Goal: Find specific page/section: Find specific page/section

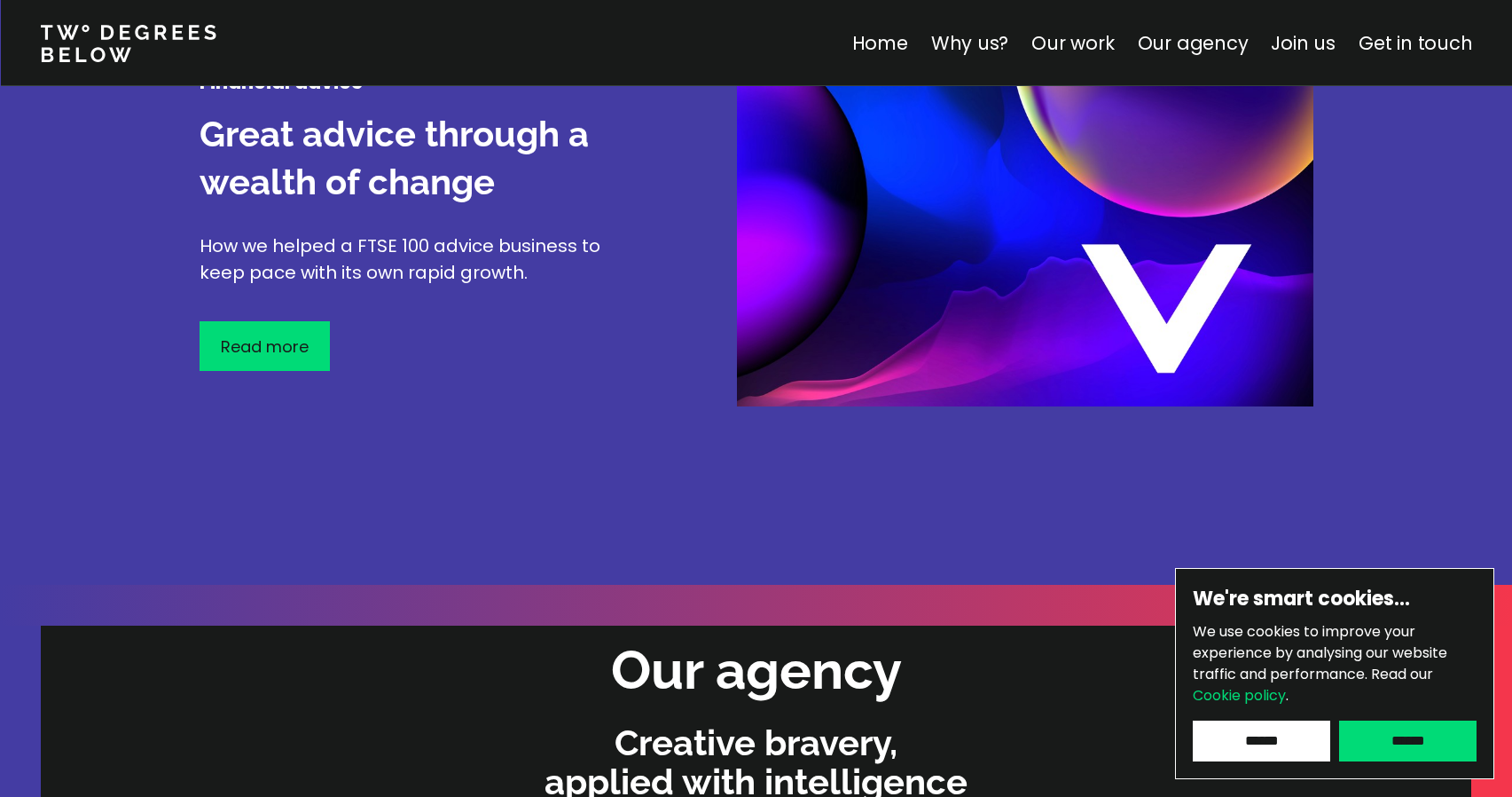
scroll to position [3200, 0]
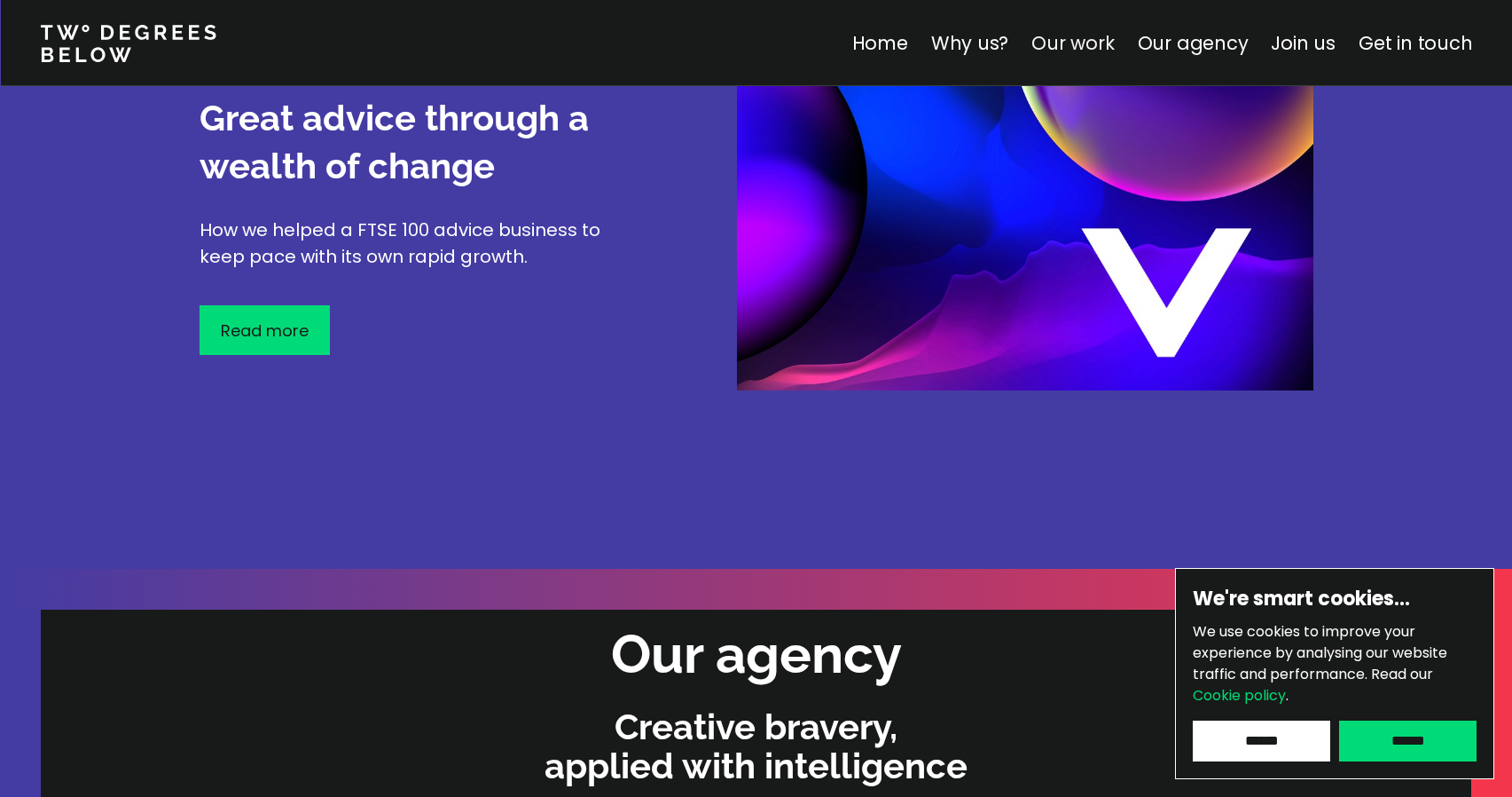
click at [1084, 45] on link "Our work" at bounding box center [1072, 43] width 82 height 26
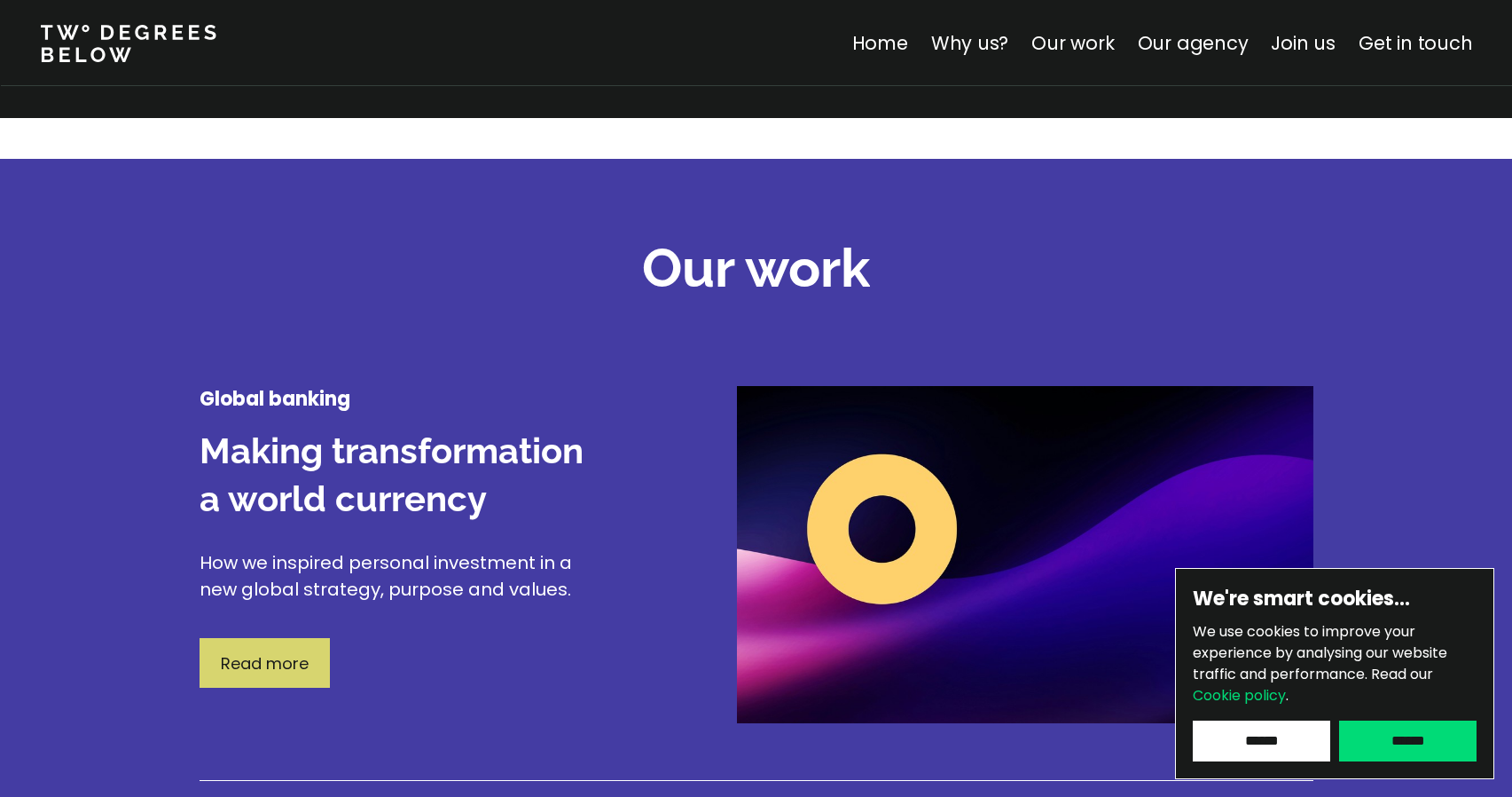
scroll to position [1959, 0]
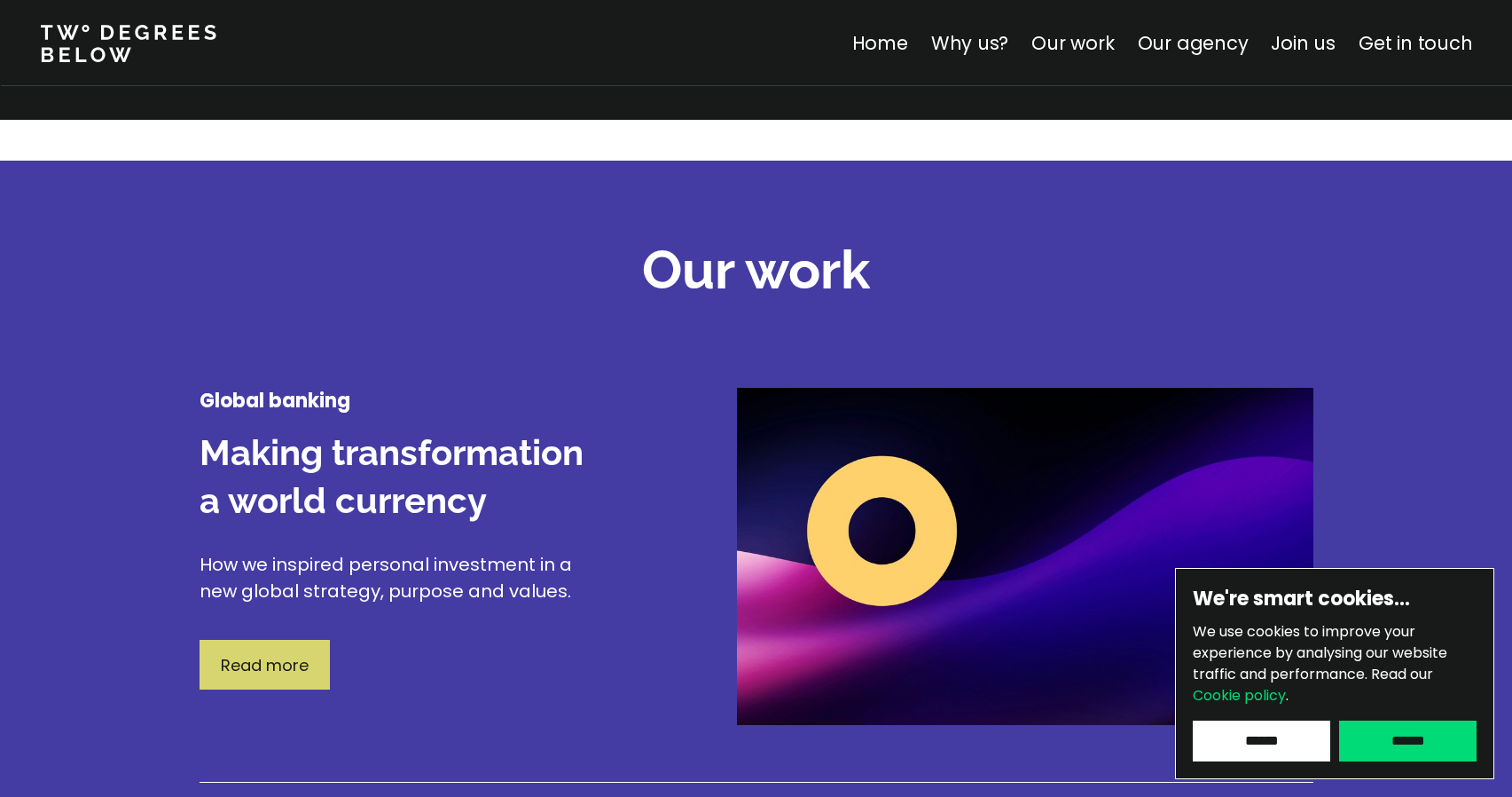
click at [266, 637] on div at bounding box center [421, 621] width 444 height 35
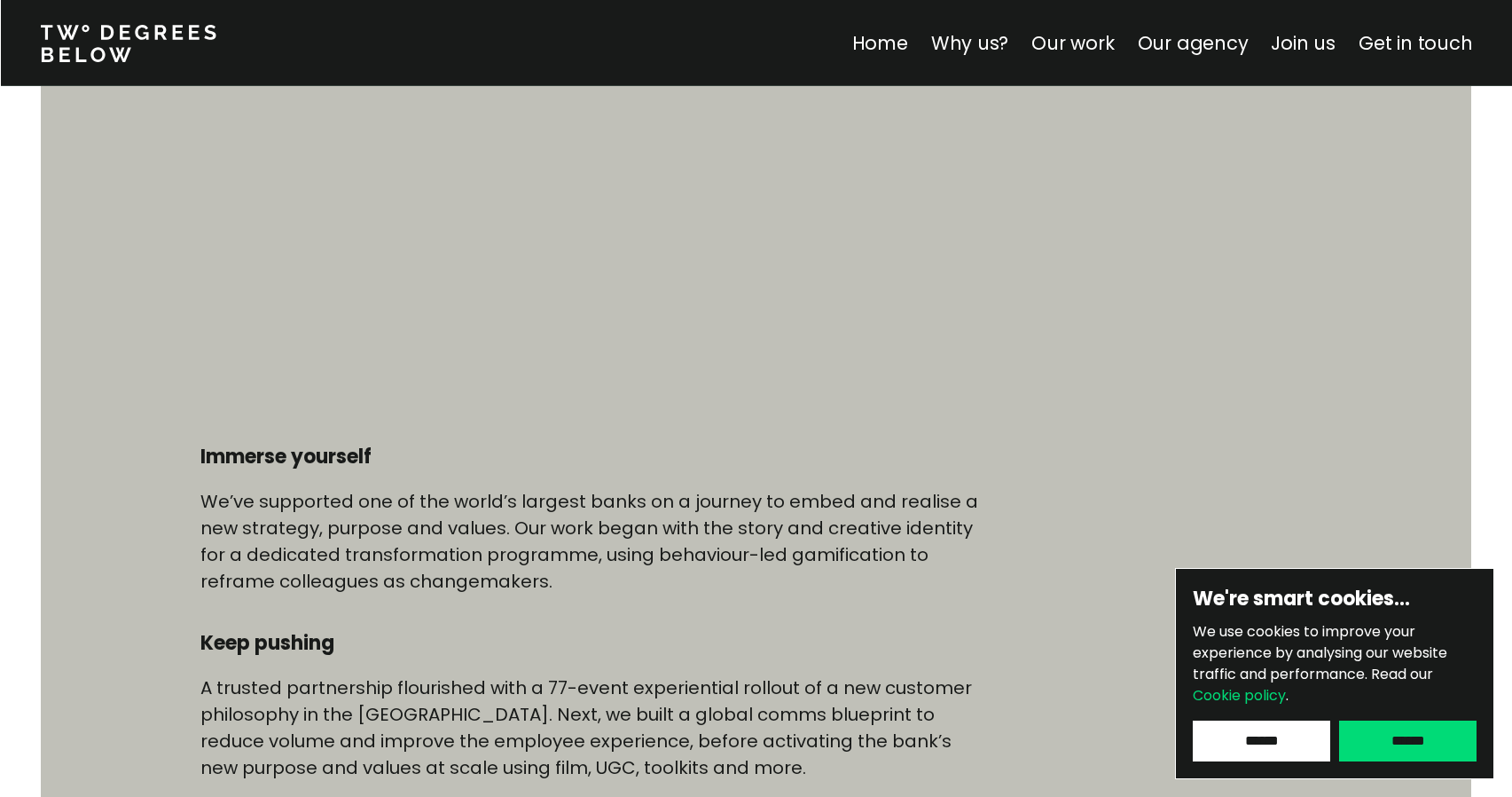
scroll to position [631, 0]
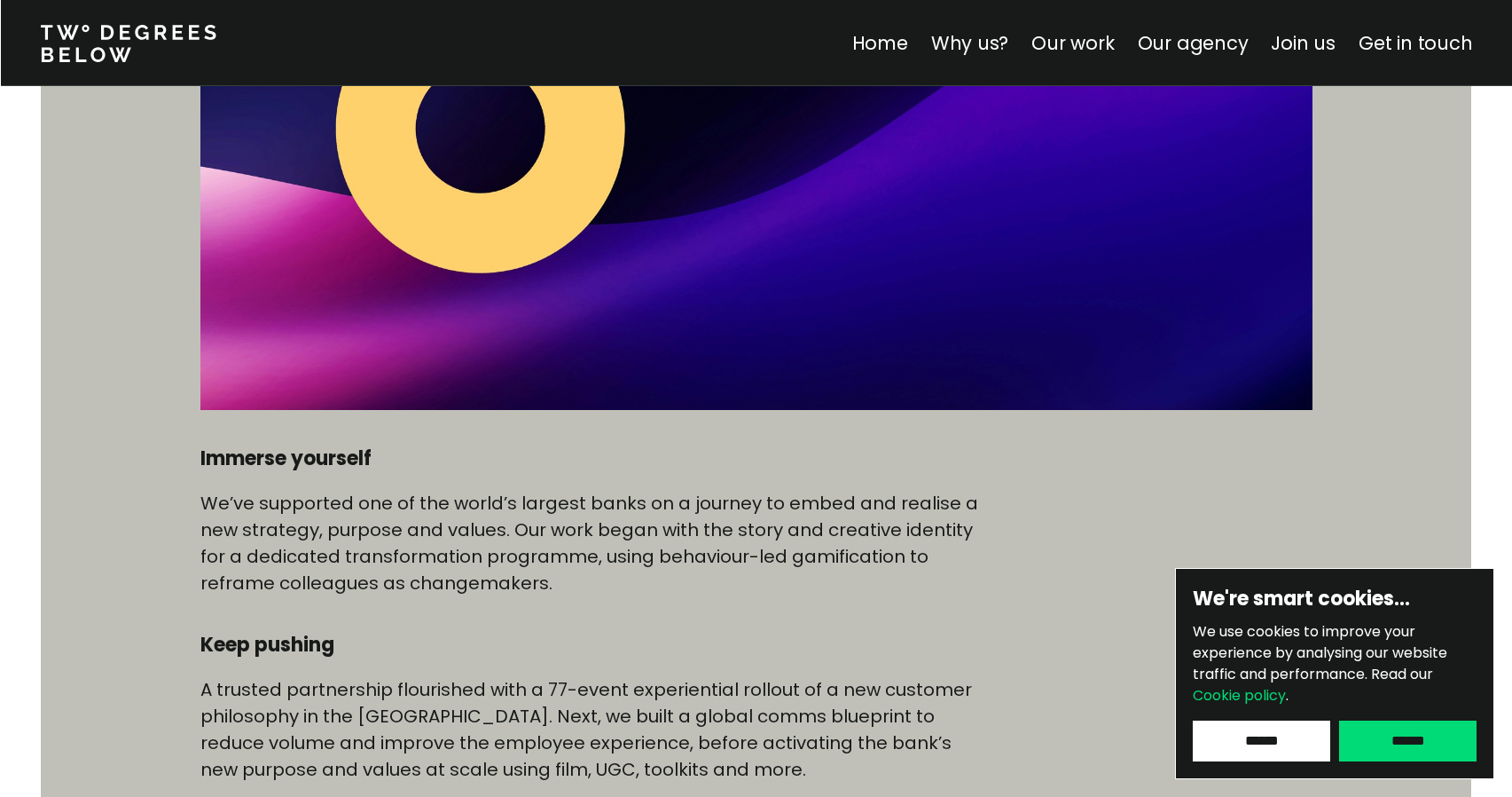
click at [483, 222] on img at bounding box center [756, 167] width 1112 height 488
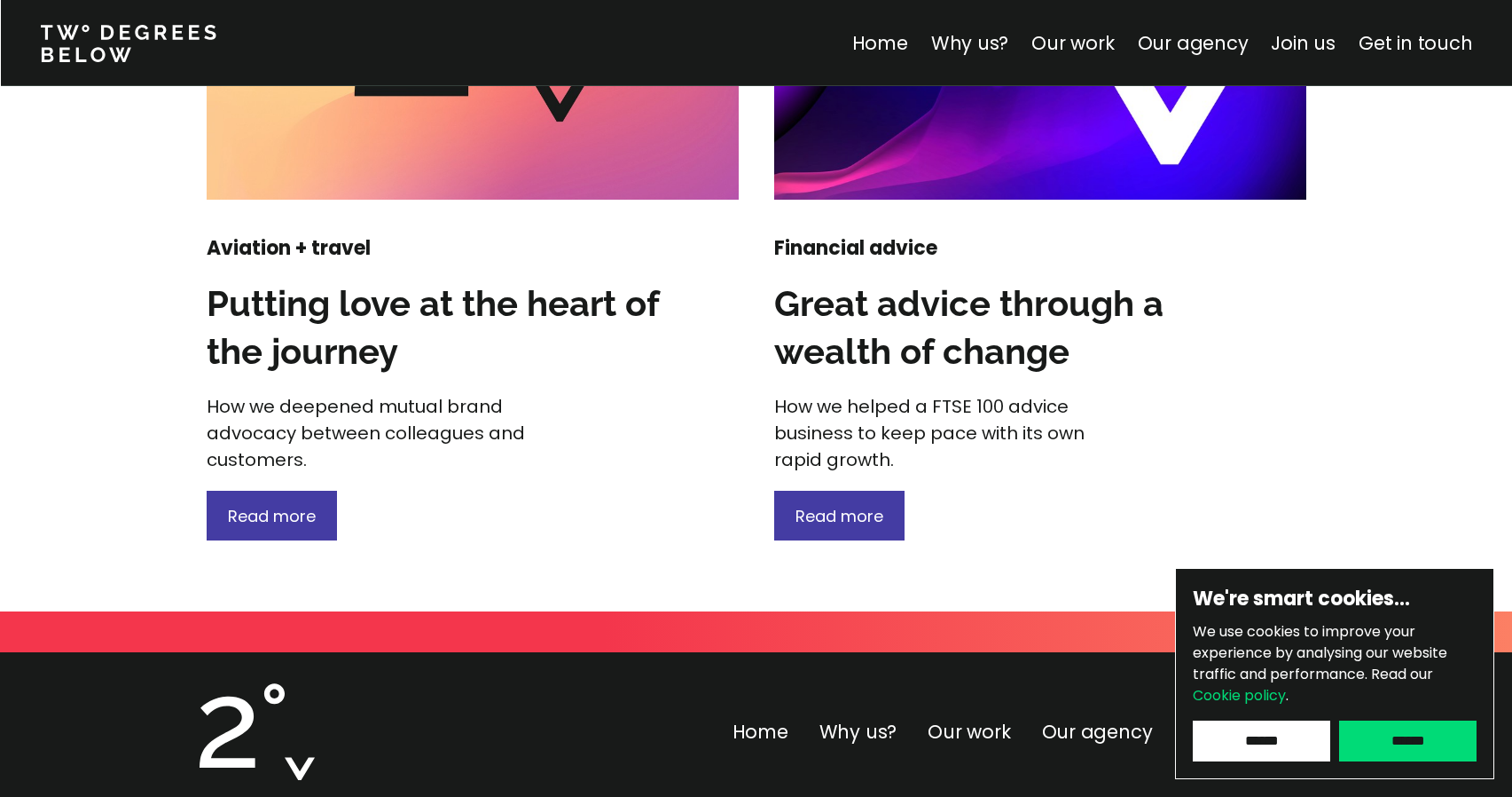
scroll to position [2637, 0]
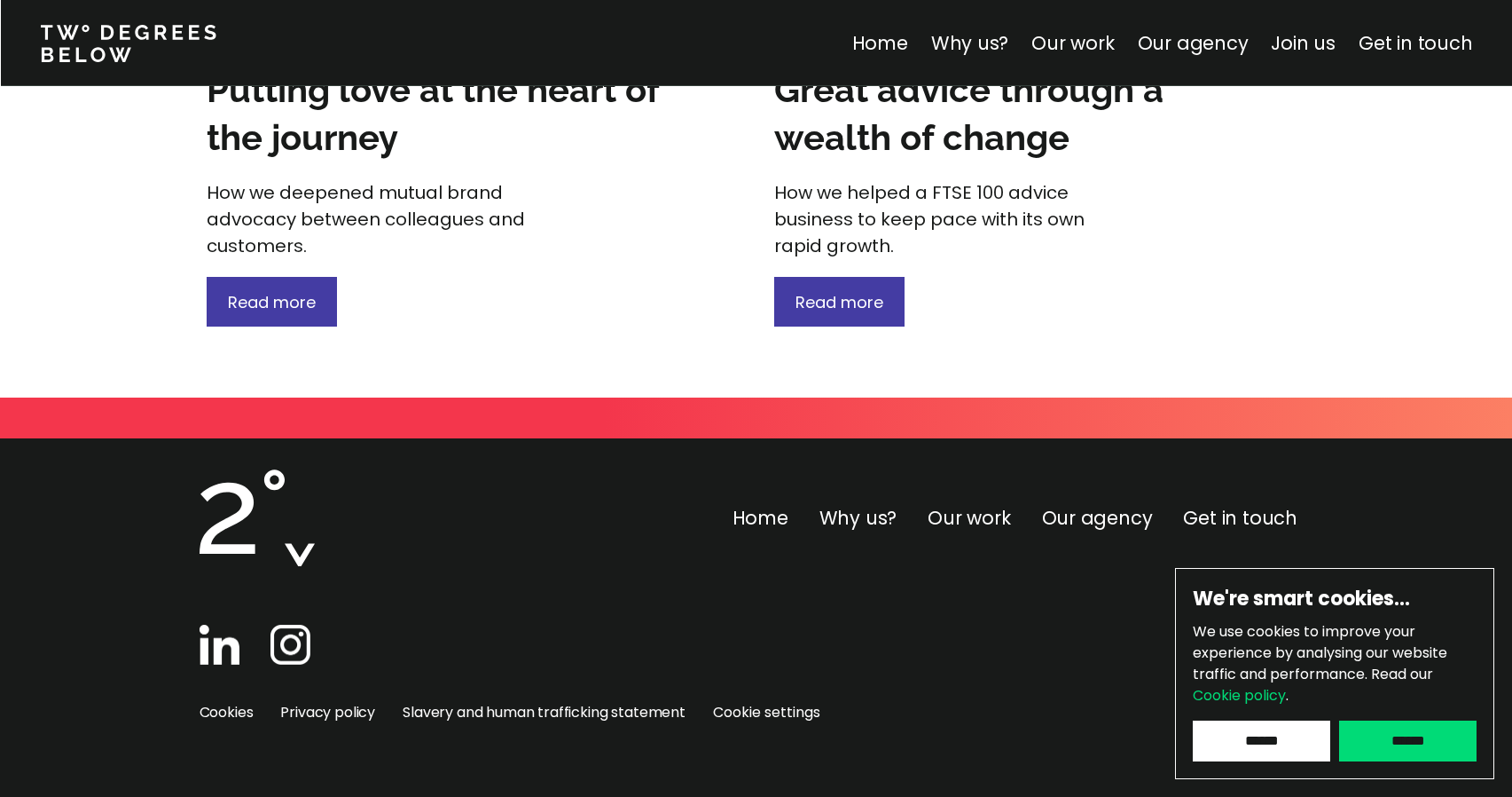
scroll to position [2079, 0]
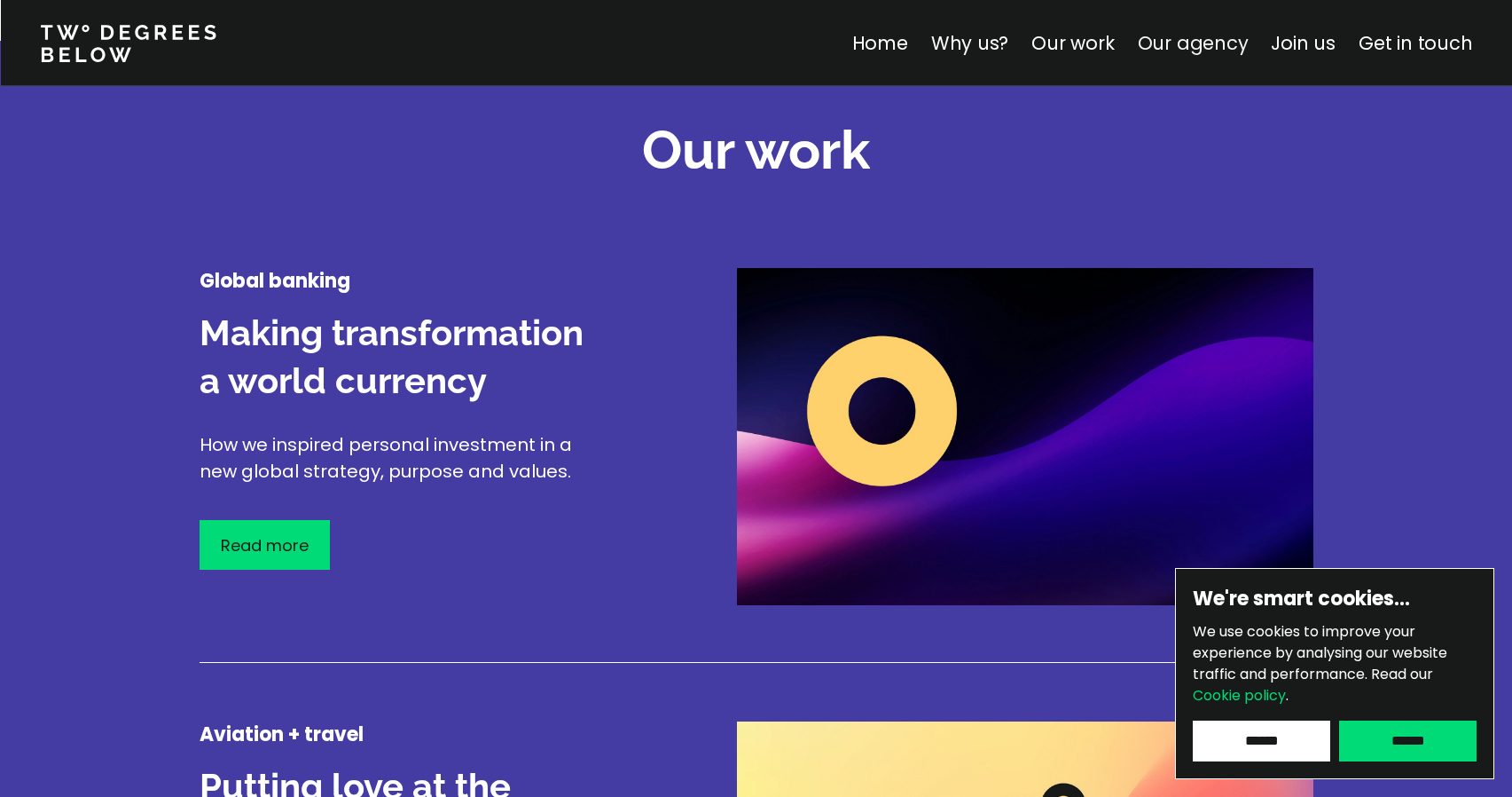
click at [1222, 41] on link "Our agency" at bounding box center [1192, 43] width 111 height 26
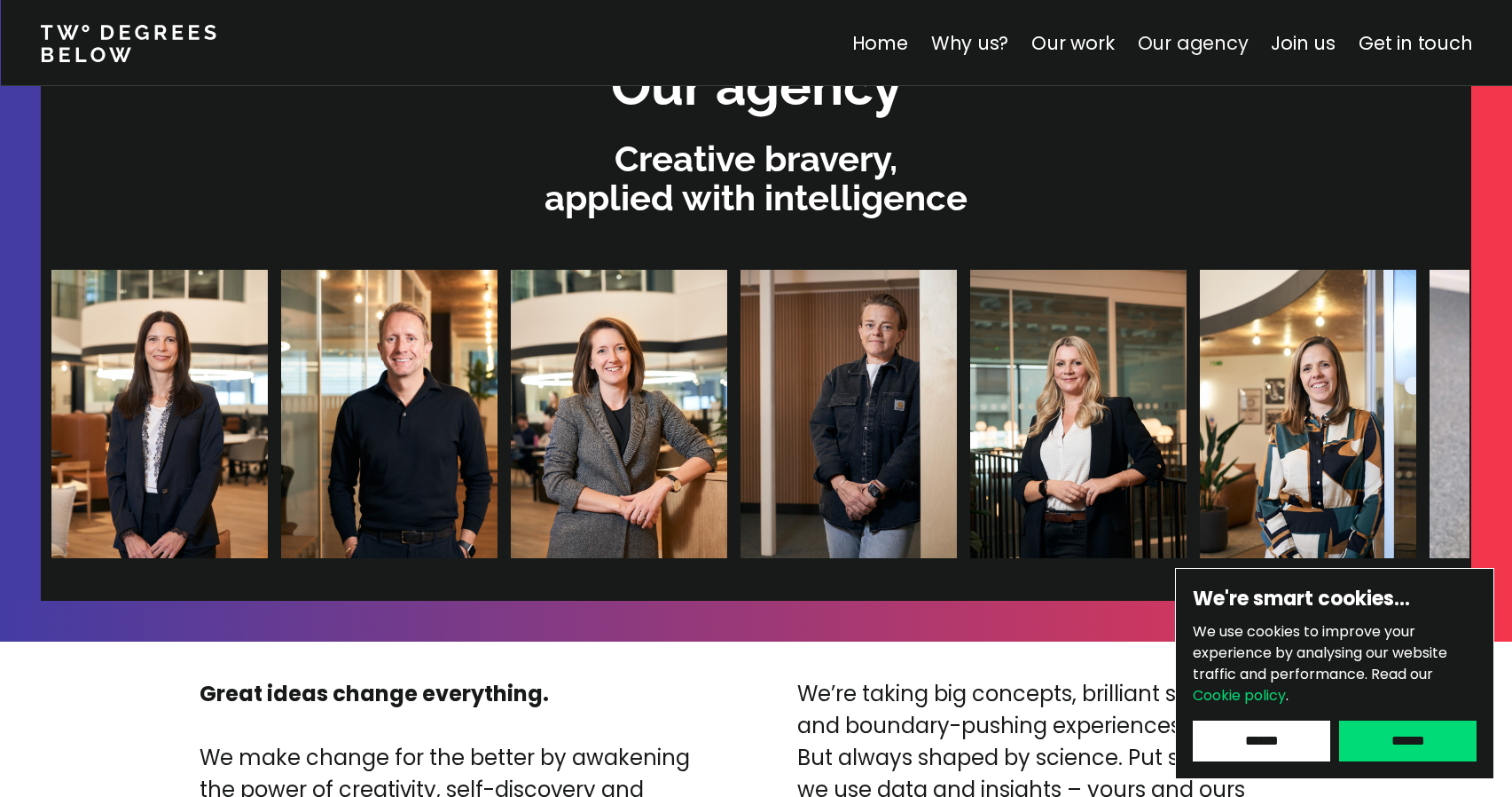
scroll to position [3769, 0]
click at [739, 366] on img at bounding box center [847, 413] width 217 height 289
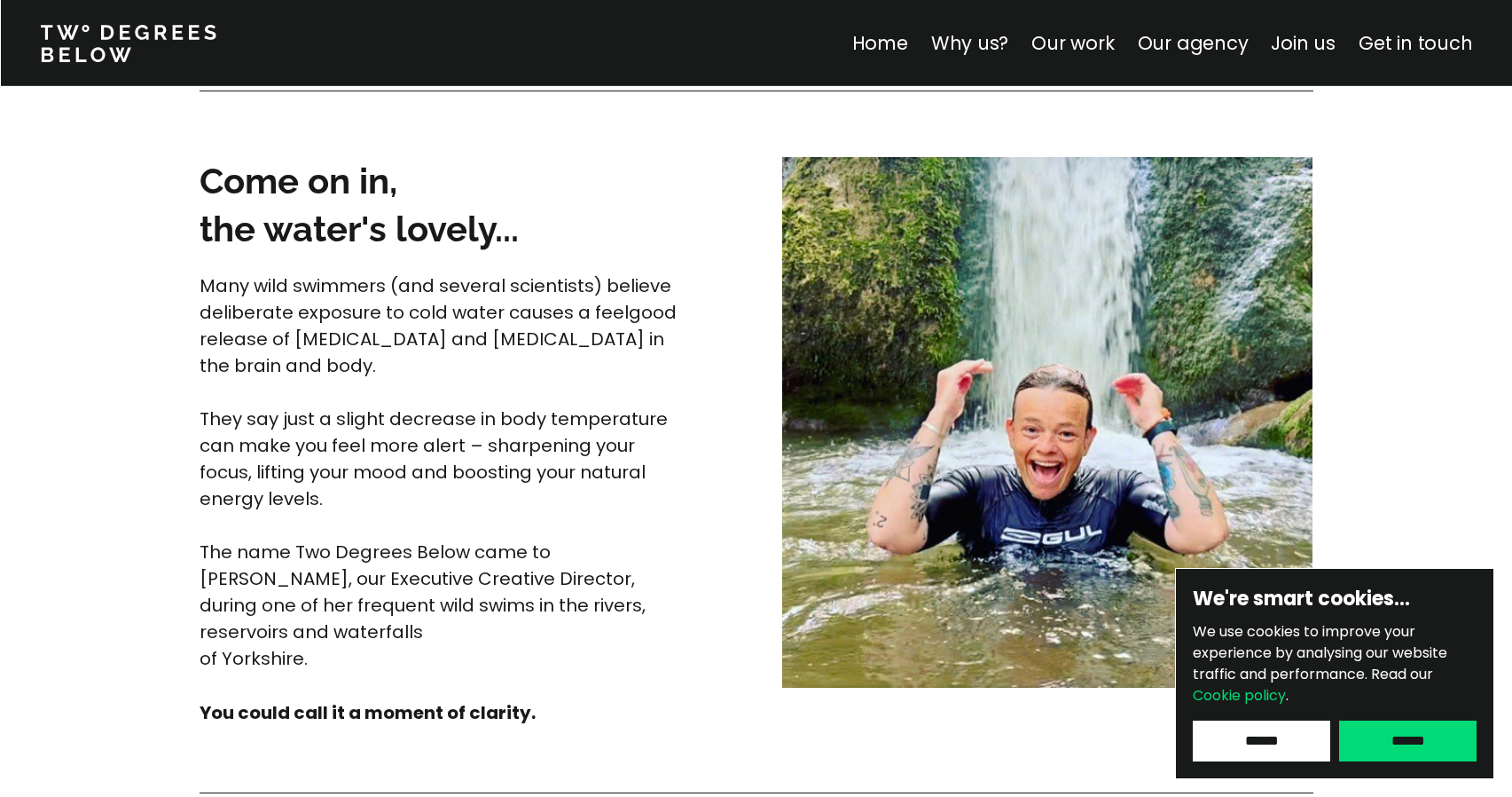
scroll to position [4648, 0]
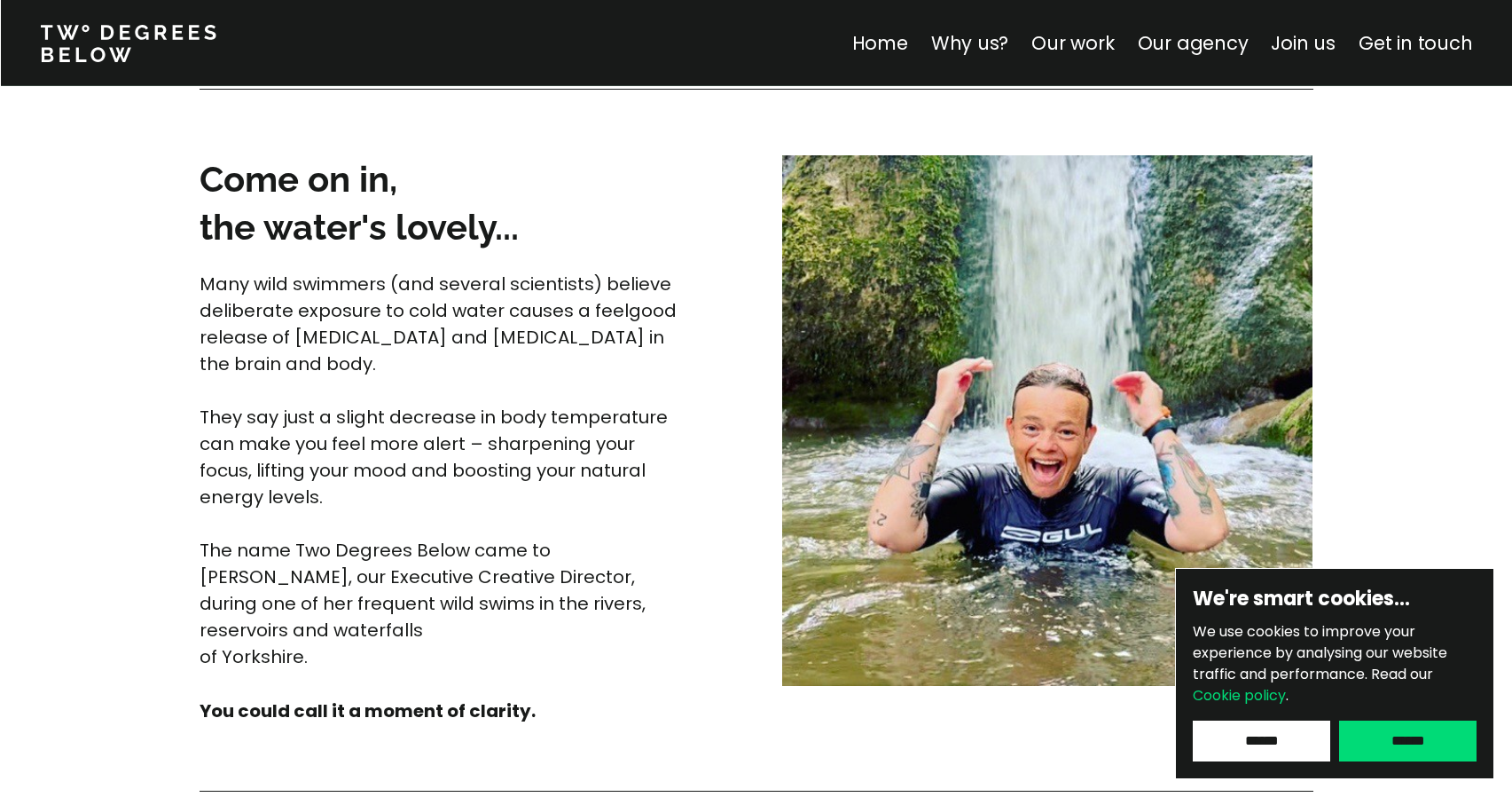
click at [1403, 743] on input "******" at bounding box center [1407, 740] width 137 height 41
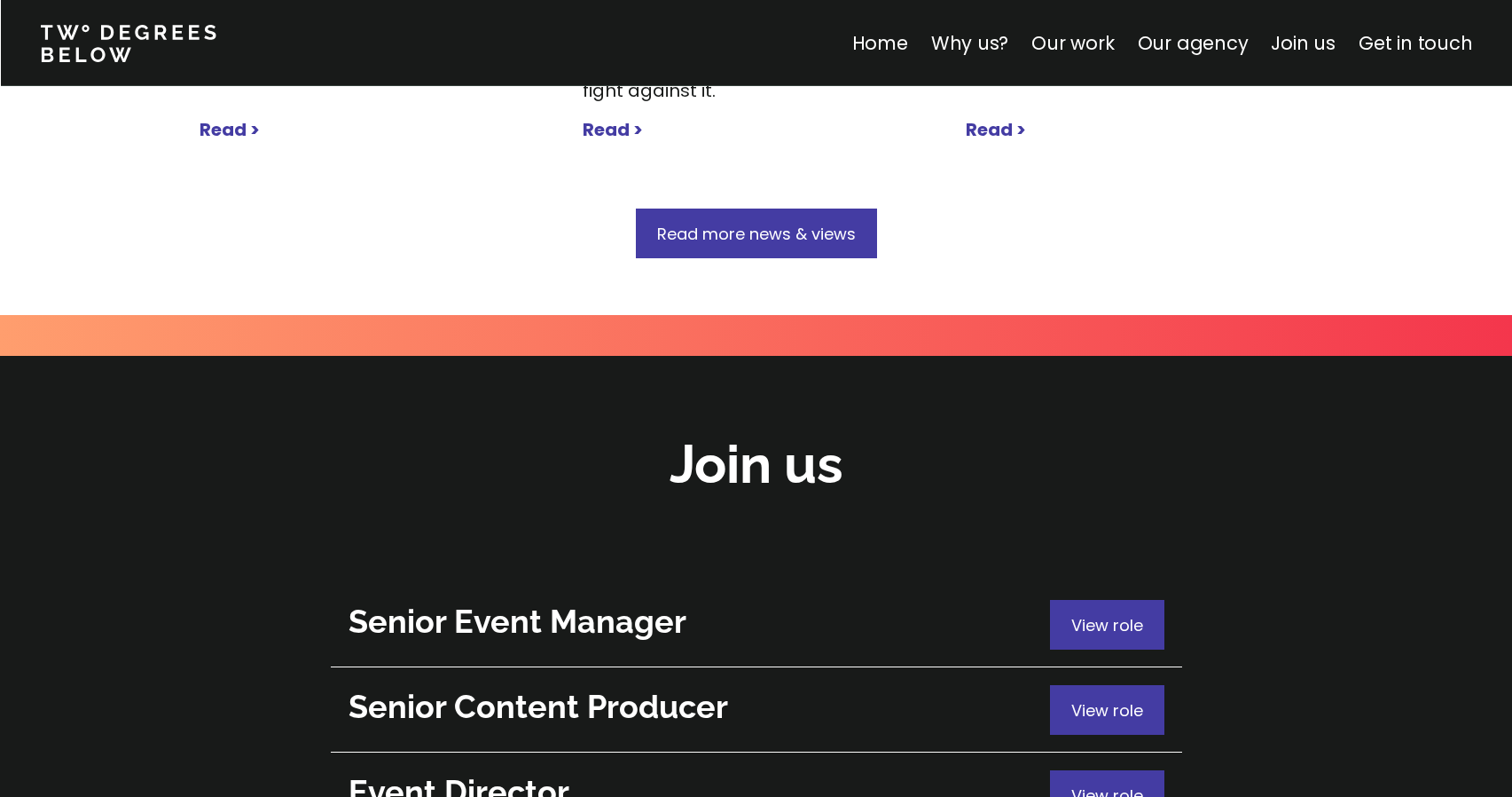
scroll to position [6218, 0]
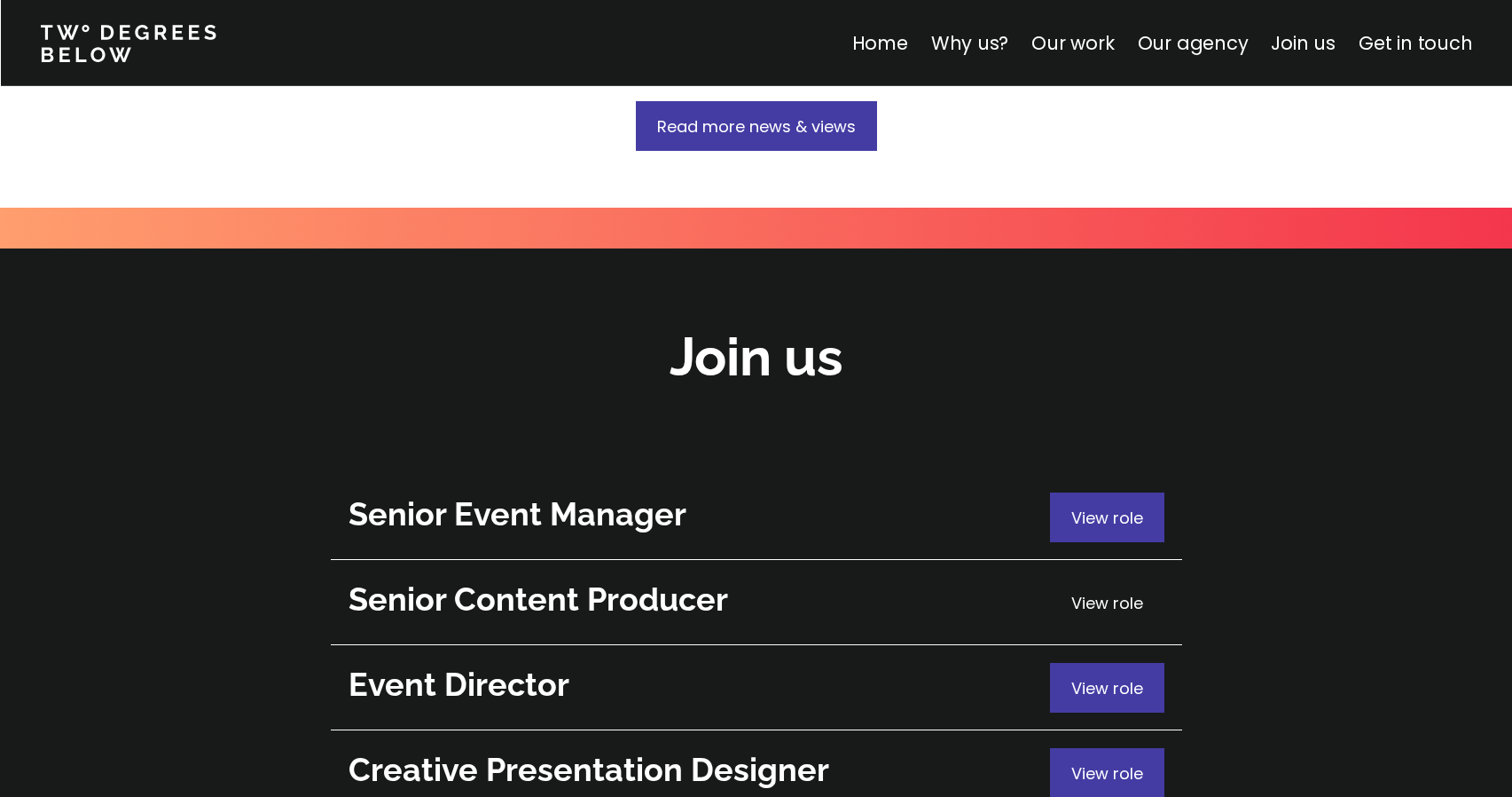
click at [1142, 592] on span "View role" at bounding box center [1107, 602] width 72 height 22
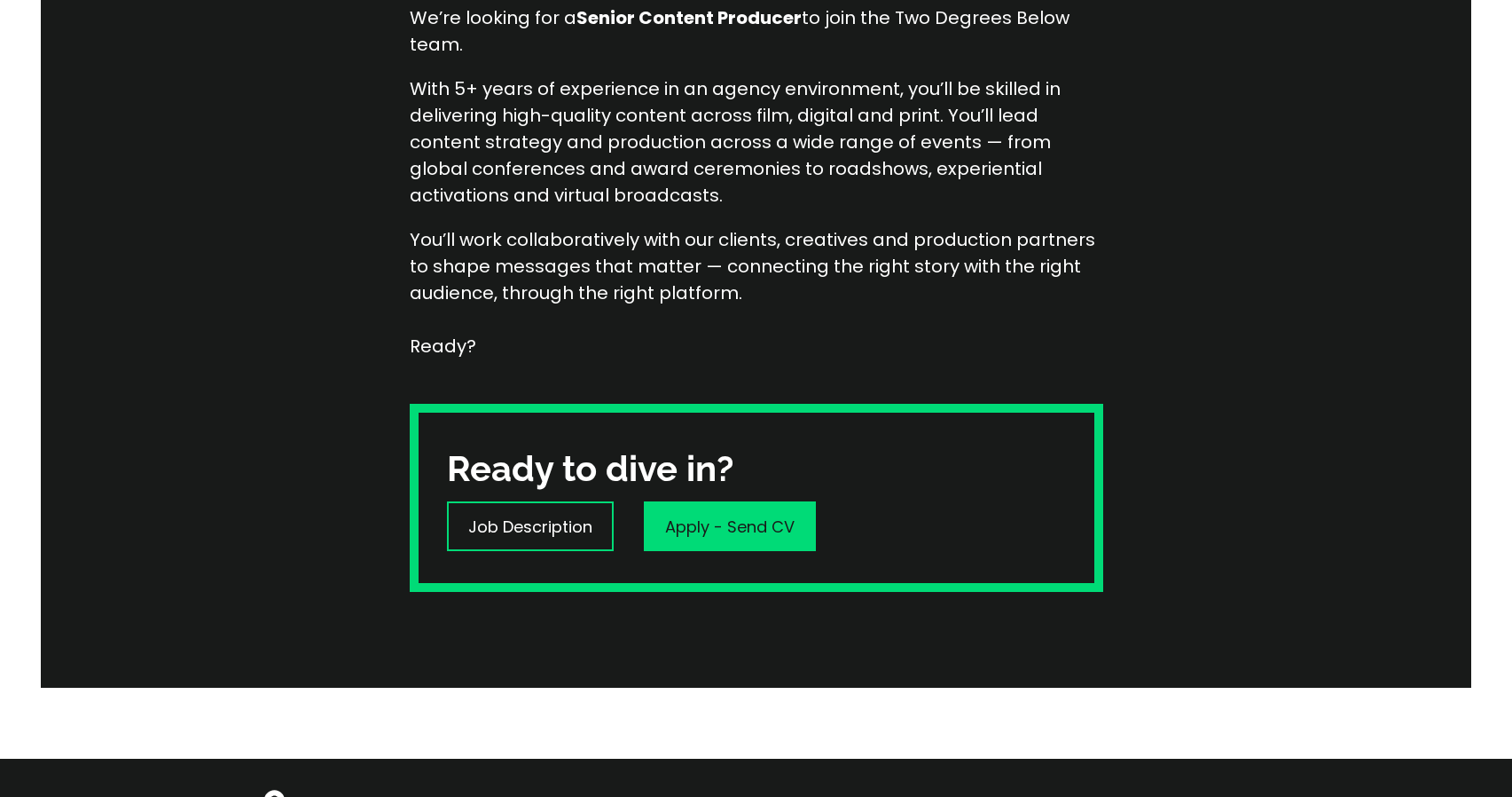
scroll to position [436, 0]
